Goal: Task Accomplishment & Management: Manage account settings

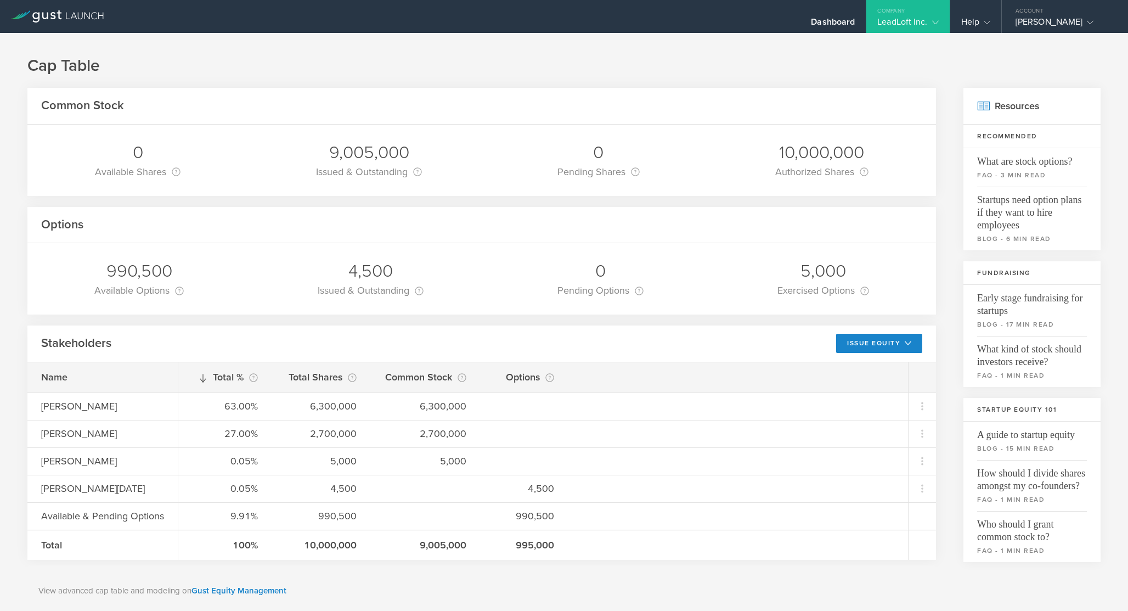
click at [899, 14] on div "Company" at bounding box center [907, 8] width 83 height 16
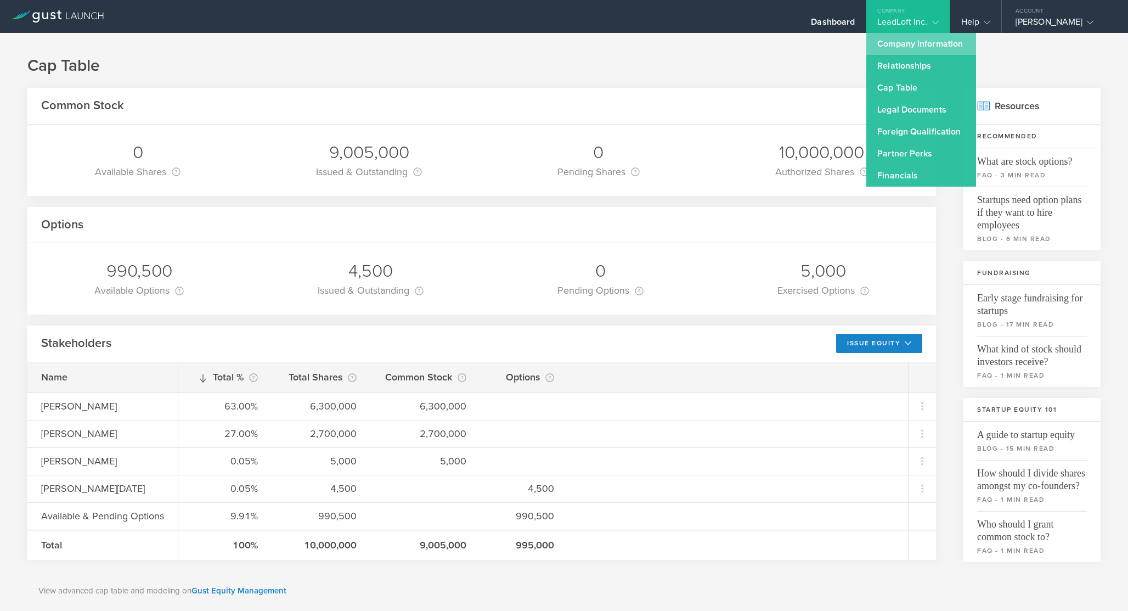
click at [901, 47] on link "Company Information" at bounding box center [921, 44] width 110 height 22
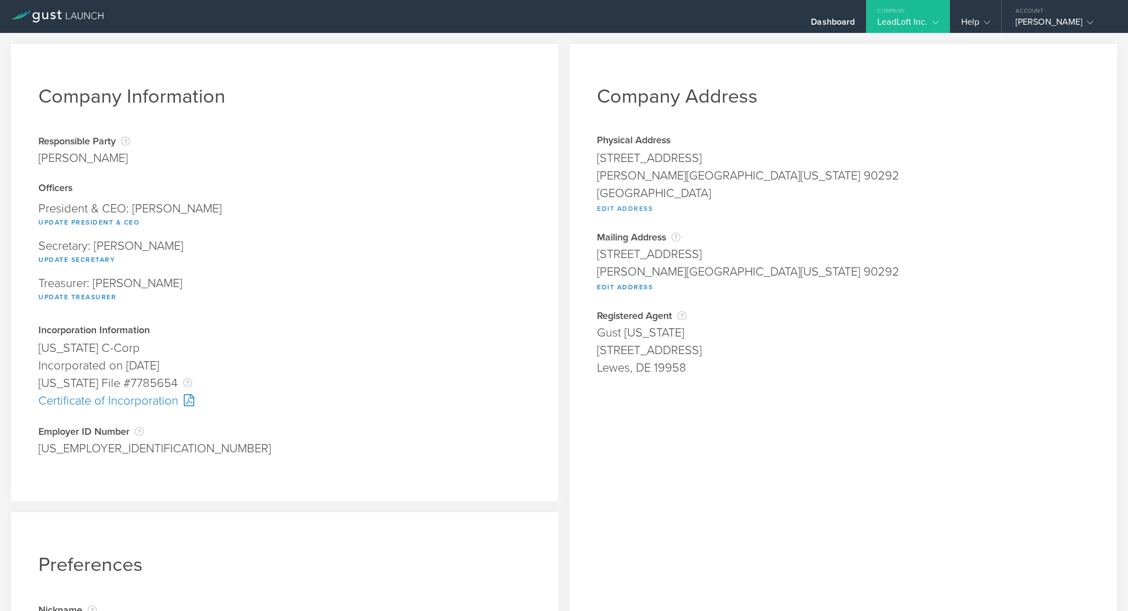
click at [622, 211] on button "Edit Address" at bounding box center [625, 208] width 56 height 13
type input "[STREET_ADDRESS]"
type input "[PERSON_NAME]"
select select "CA"
type input "90292"
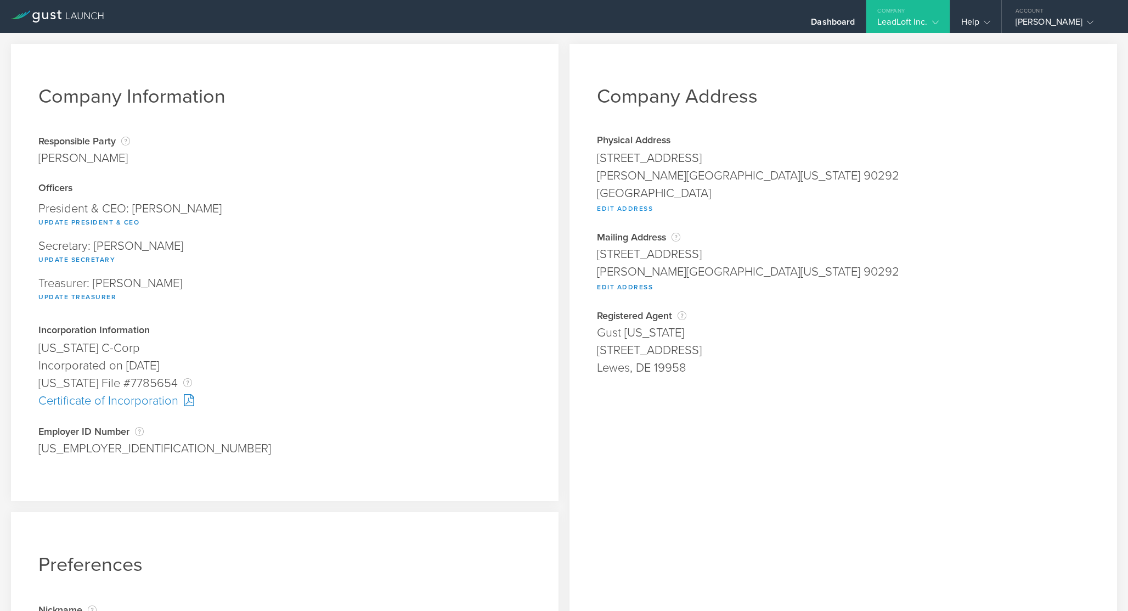
type input "[GEOGRAPHIC_DATA]"
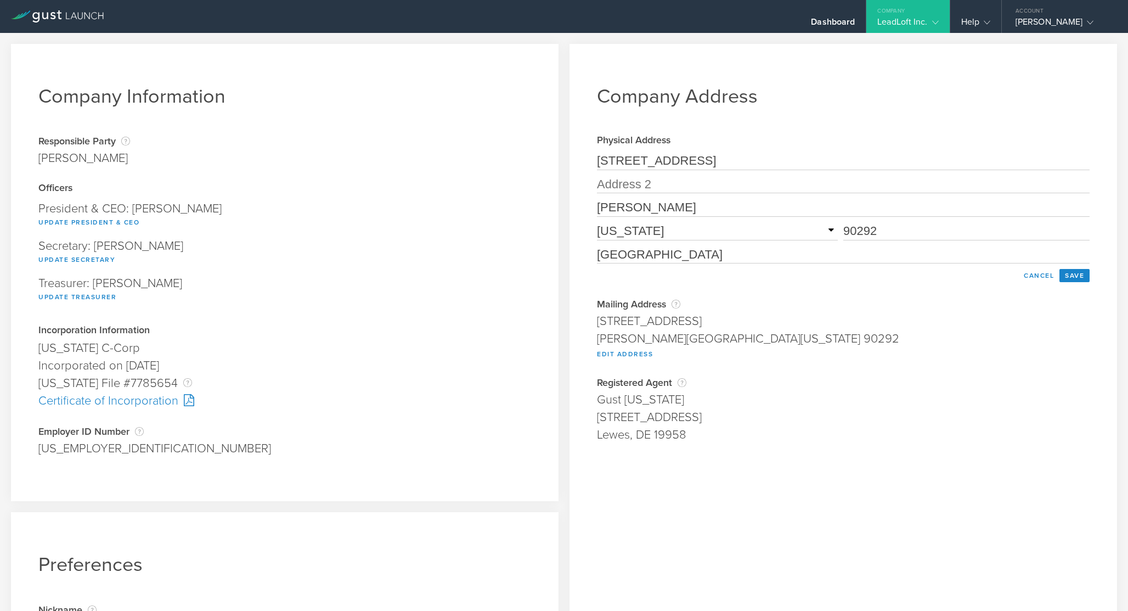
click at [741, 165] on input "[STREET_ADDRESS]" at bounding box center [843, 162] width 493 height 18
type input "[STREET_ADDRESS]"
type input "Austin"
type input "78702"
click at [658, 232] on select "Required [US_STATE] [US_STATE] [US_STATE] [US_STATE] [US_STATE] [US_STATE] [US_…" at bounding box center [717, 231] width 241 height 18
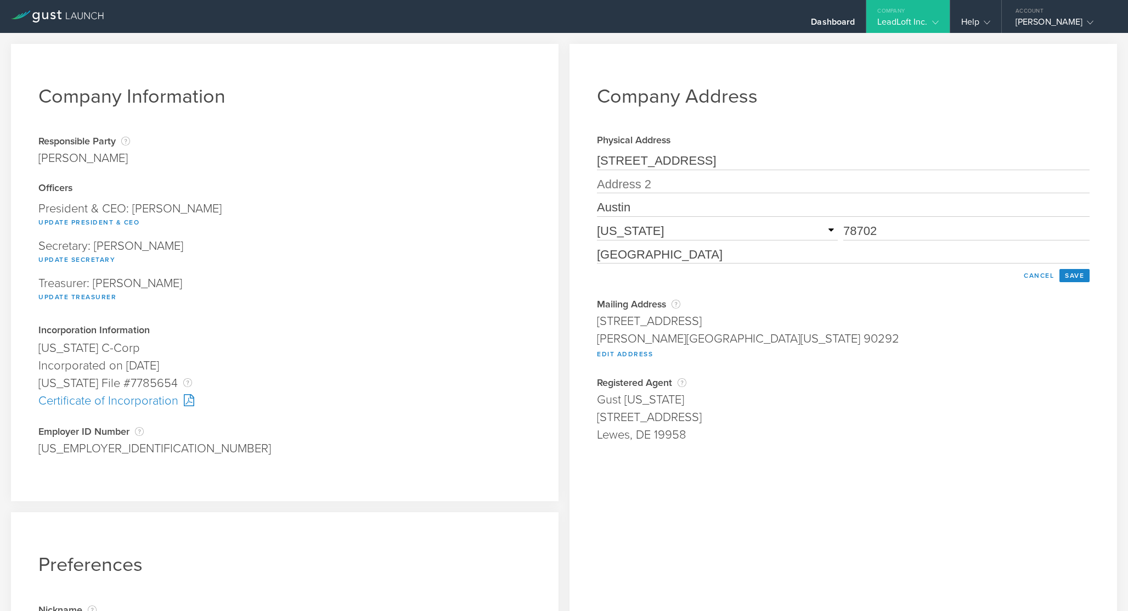
select select "[GEOGRAPHIC_DATA]"
click at [597, 223] on select "Required [US_STATE] [US_STATE] [US_STATE] [US_STATE] [US_STATE] [US_STATE] [US_…" at bounding box center [717, 231] width 241 height 18
click at [759, 170] on div "[STREET_ADDRESS]" at bounding box center [843, 161] width 493 height 18
click at [753, 160] on input "[STREET_ADDRESS]" at bounding box center [843, 162] width 493 height 18
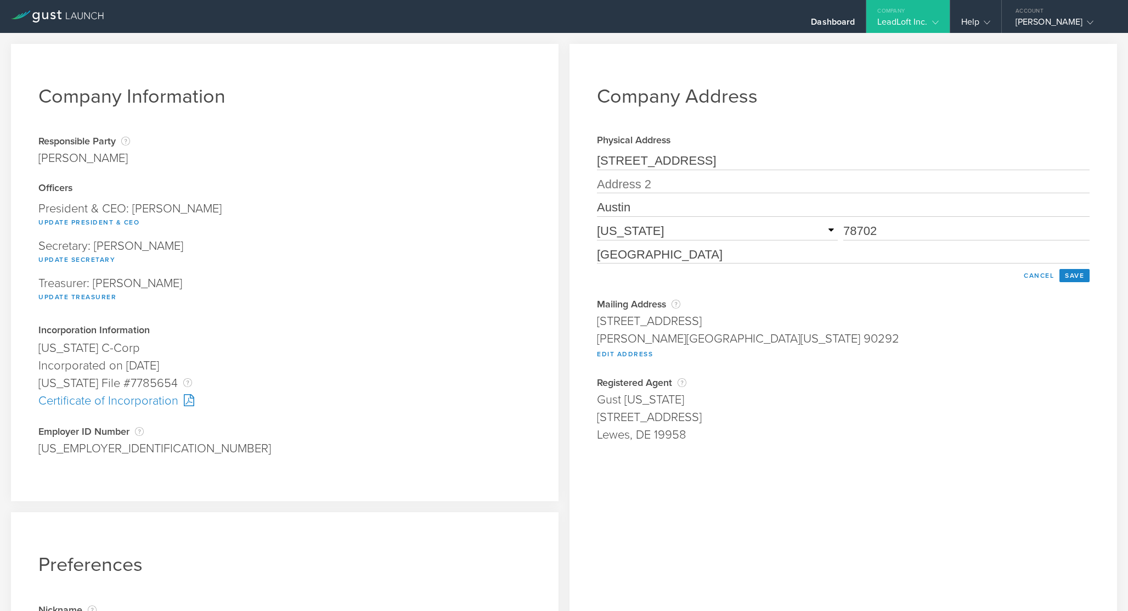
click at [753, 160] on input "[STREET_ADDRESS]" at bounding box center [843, 162] width 493 height 18
click at [874, 360] on div "Mailing Address Where you will receive state correspondence from [US_STATE]. Th…" at bounding box center [843, 329] width 493 height 62
click at [1077, 281] on button "Save" at bounding box center [1074, 275] width 30 height 13
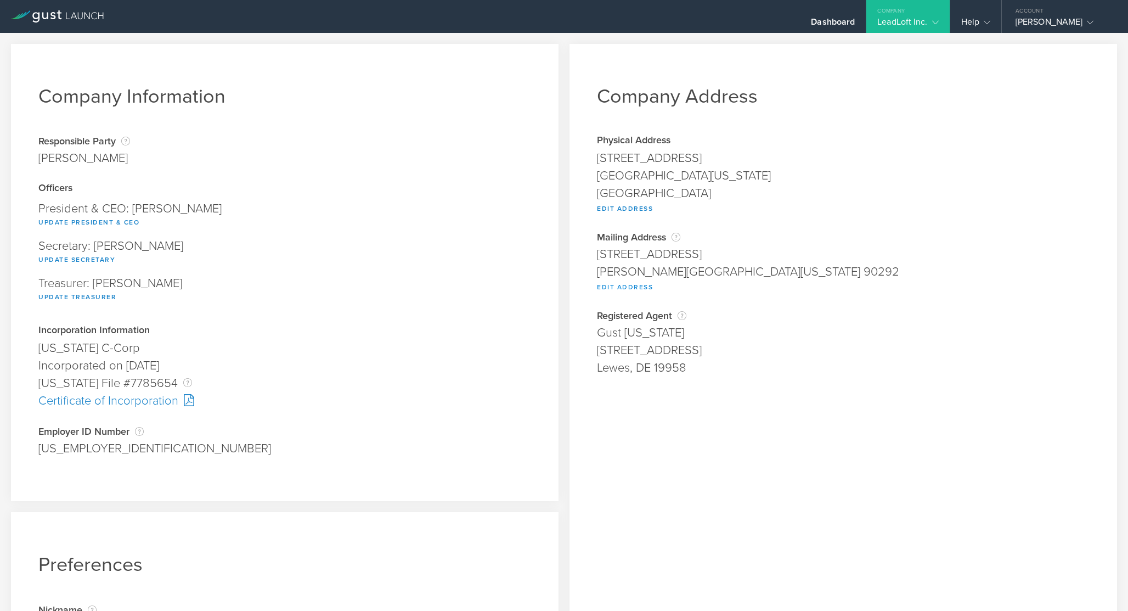
click at [637, 287] on button "Edit Address" at bounding box center [625, 286] width 56 height 13
type input "[STREET_ADDRESS]"
type input "[PERSON_NAME]"
select select "CA"
type input "90292"
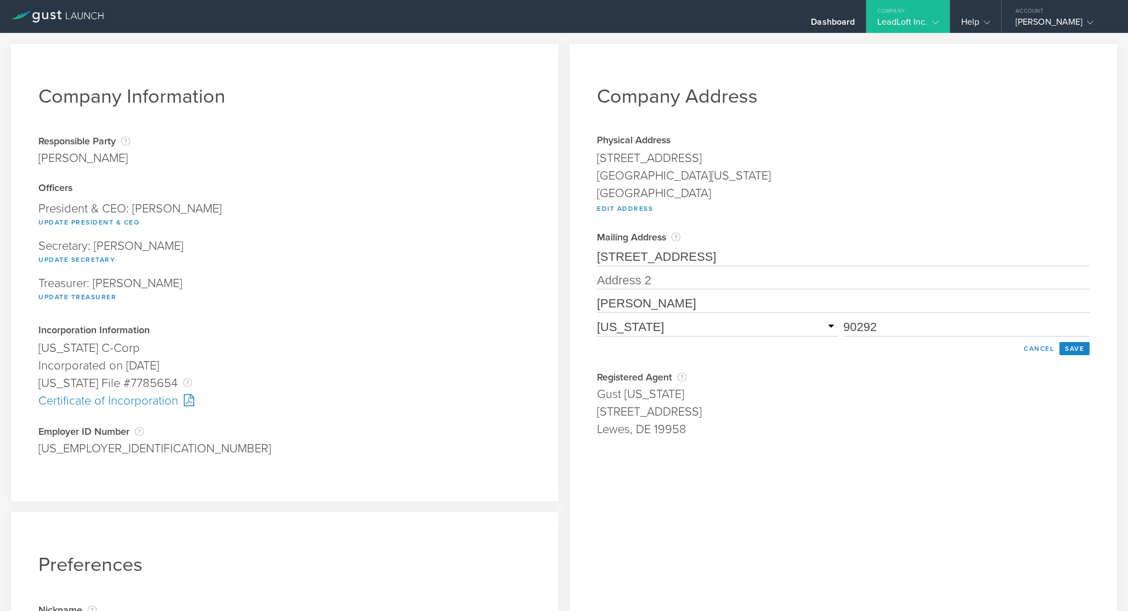
click at [655, 258] on input "[STREET_ADDRESS]" at bounding box center [843, 258] width 493 height 18
type input "[STREET_ADDRESS]"
type input "Austin"
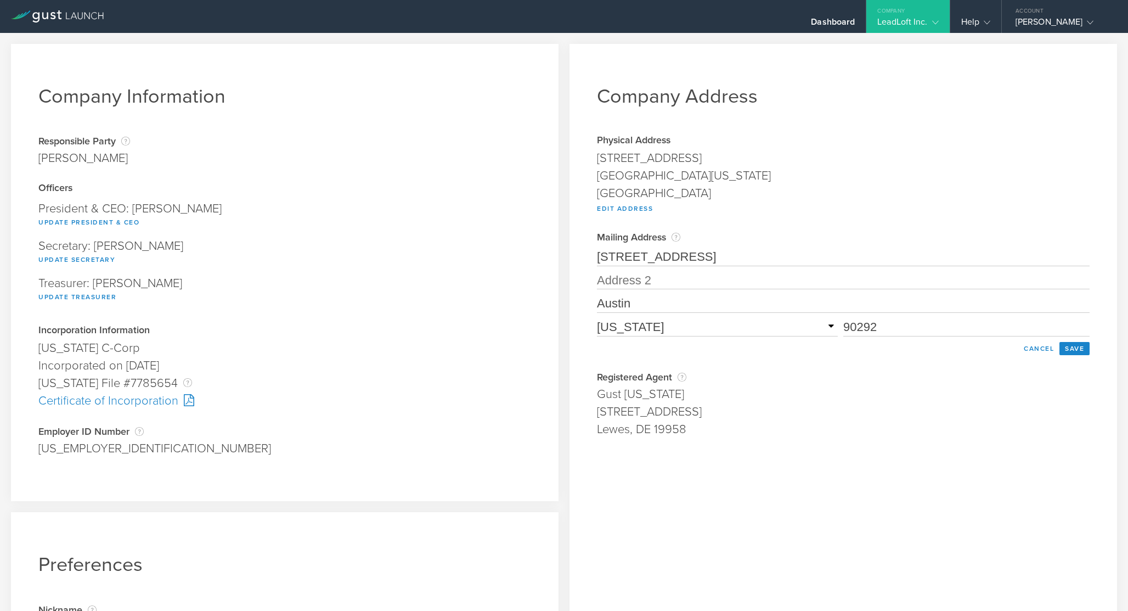
type input "78702"
click at [794, 303] on input "Austin" at bounding box center [843, 304] width 493 height 18
click at [895, 472] on div "Company Address Physical Address [STREET_ADDRESS][US_STATE] Edit Address [STREE…" at bounding box center [843, 398] width 548 height 709
click at [783, 326] on select "Required [US_STATE] [US_STATE] [US_STATE] [US_STATE] [US_STATE] [US_STATE] [US_…" at bounding box center [717, 327] width 241 height 18
select select "[GEOGRAPHIC_DATA]"
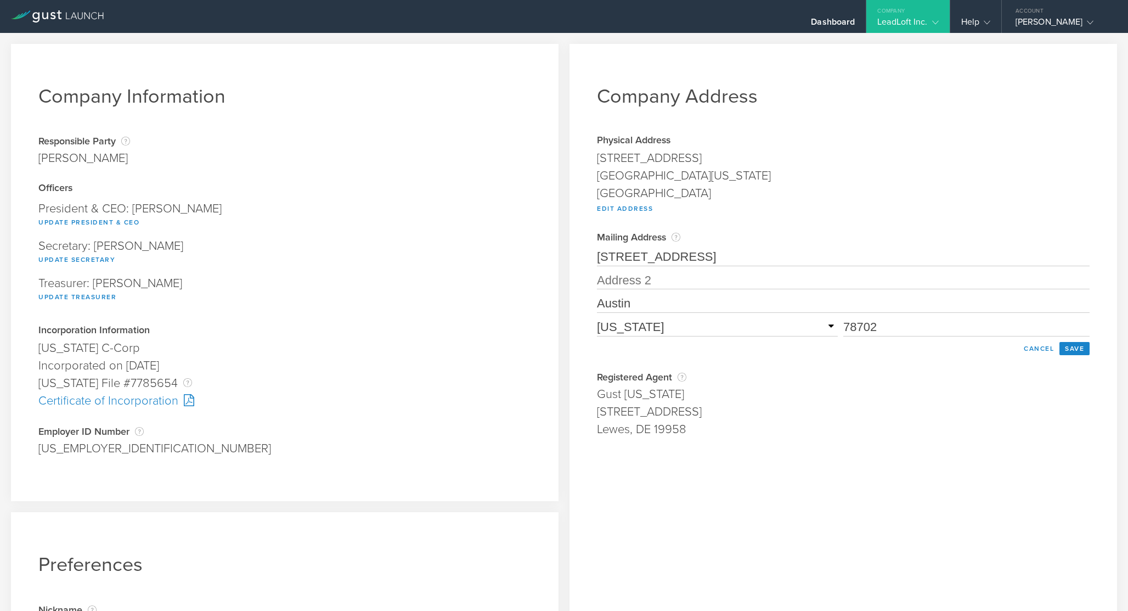
click at [597, 319] on select "Required [US_STATE] [US_STATE] [US_STATE] [US_STATE] [US_STATE] [US_STATE] [US_…" at bounding box center [717, 327] width 241 height 18
click at [1069, 351] on button "Save" at bounding box center [1074, 348] width 30 height 13
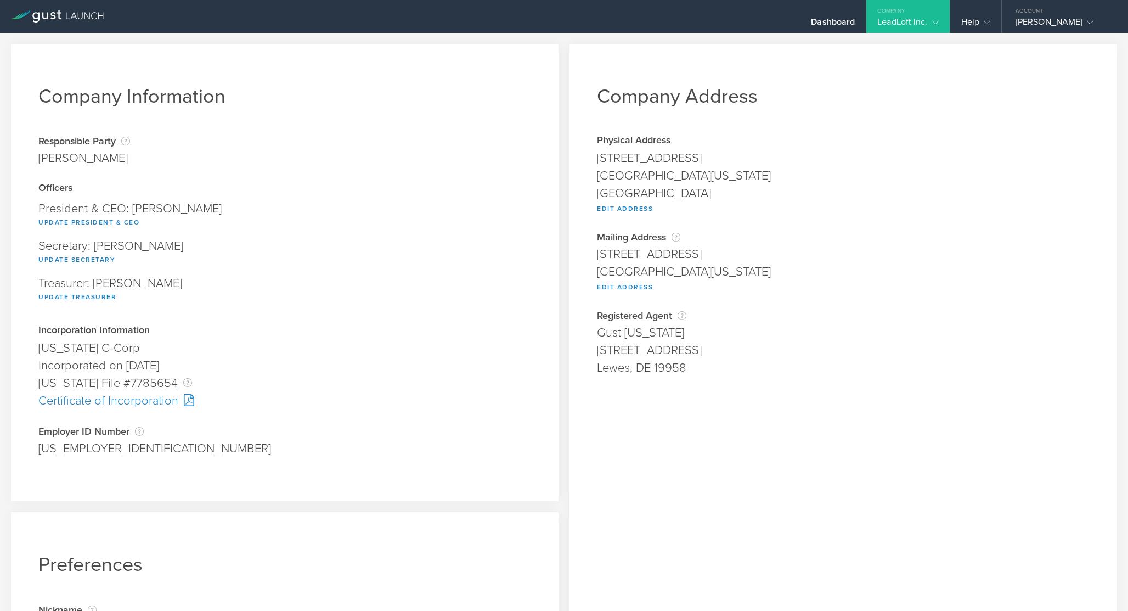
click at [714, 375] on div "Lewes, DE 19958" at bounding box center [843, 368] width 493 height 18
click at [931, 20] on gust-icon at bounding box center [933, 21] width 11 height 11
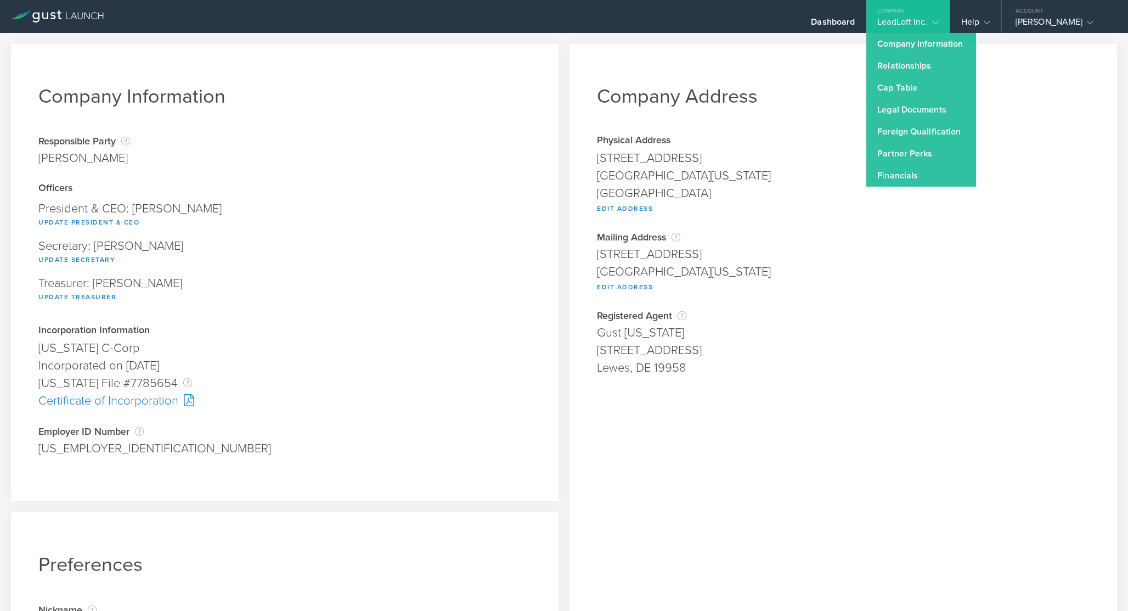
click at [832, 59] on div "Company Address Physical Address [STREET_ADDRESS][US_STATE] Edit Address [STREE…" at bounding box center [843, 398] width 548 height 709
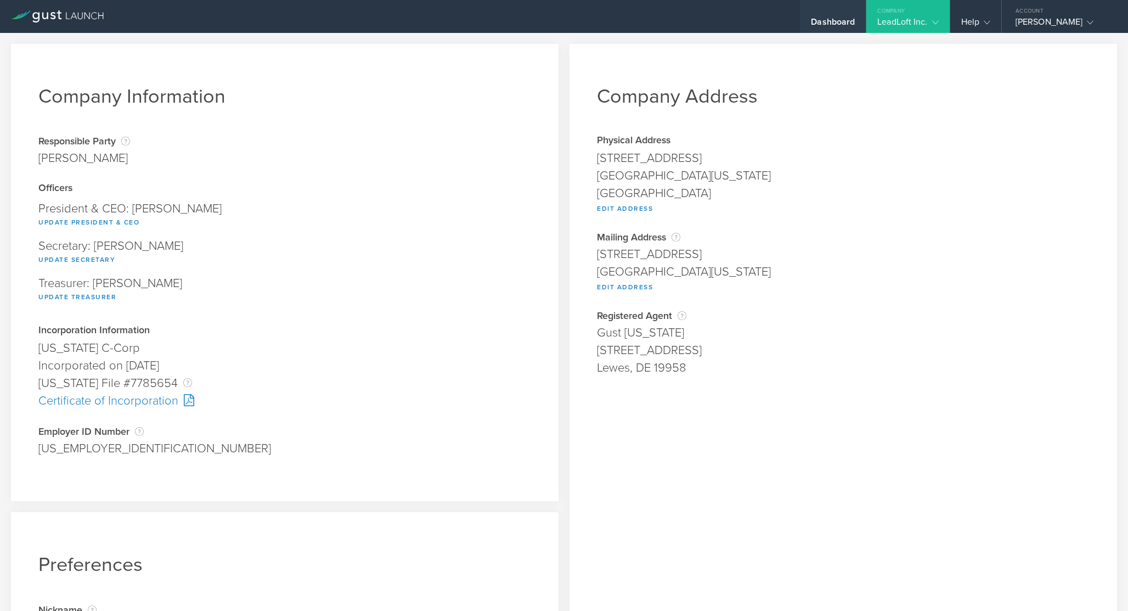
click at [831, 25] on div "Dashboard" at bounding box center [833, 24] width 44 height 16
